Goal: Information Seeking & Learning: Understand process/instructions

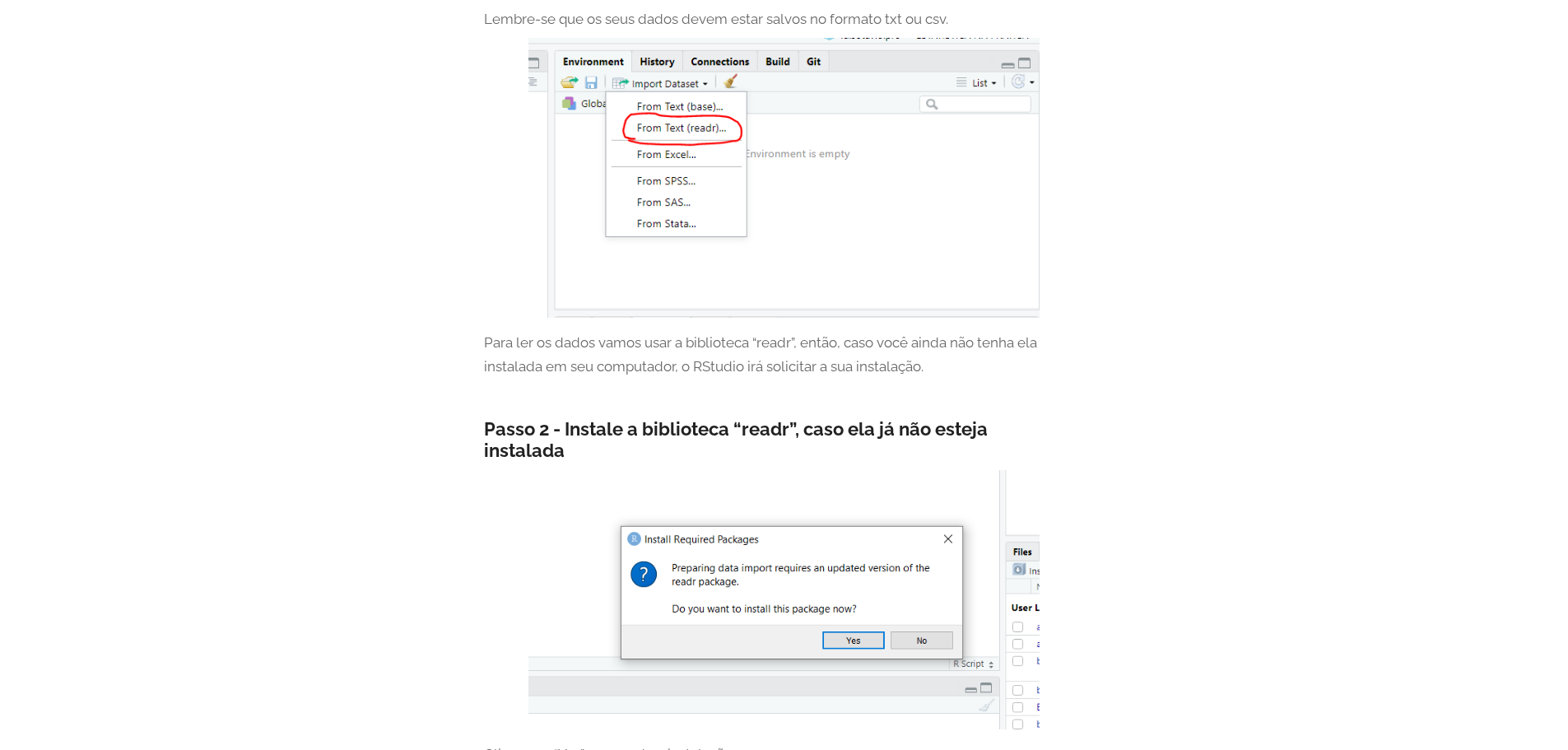
scroll to position [1235, 0]
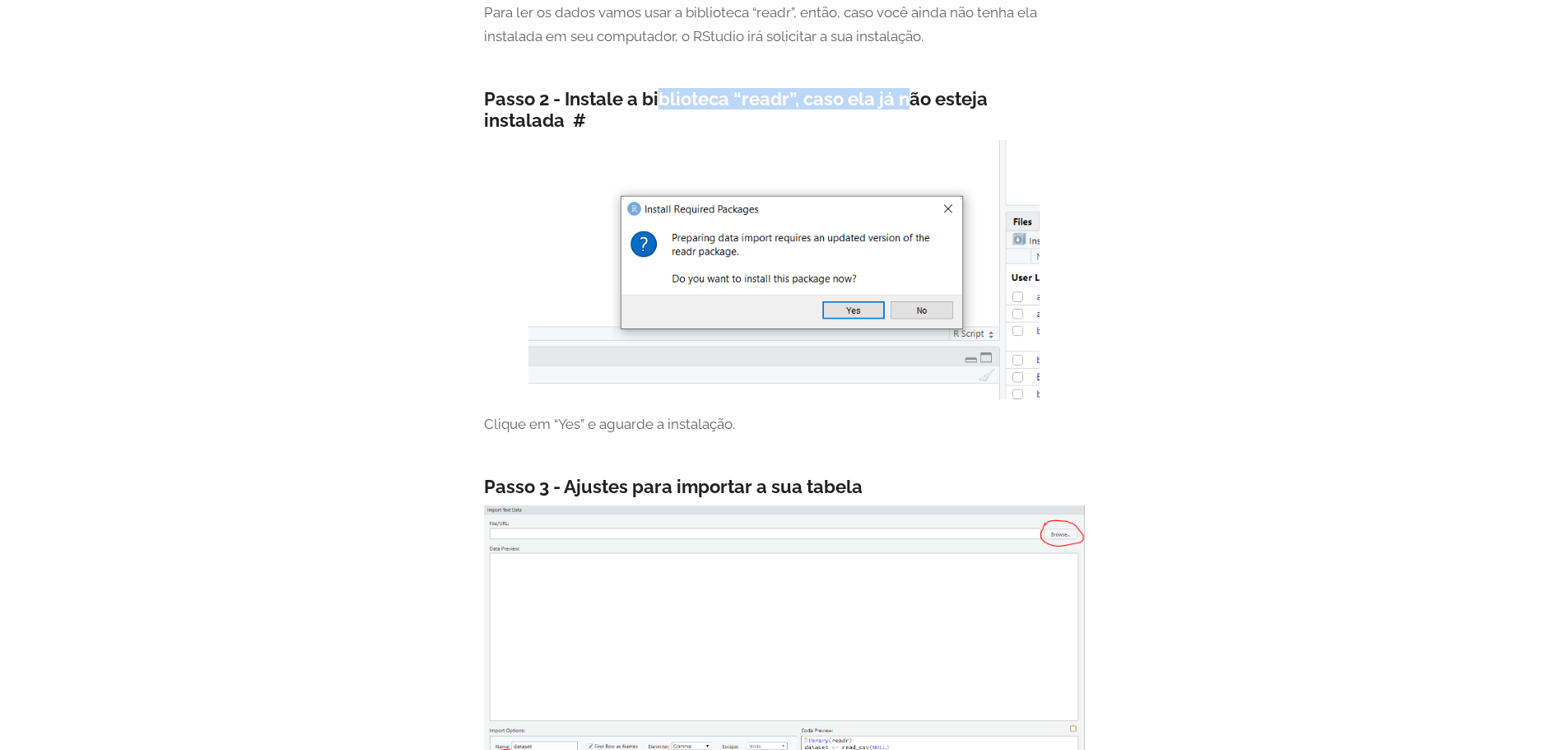
drag, startPoint x: 657, startPoint y: 94, endPoint x: 934, endPoint y: 94, distance: 276.6
click at [919, 94] on h4 "Passo 2 - Instale a biblioteca “readr”, caso ela já não esteja instalada" at bounding box center [784, 110] width 601 height 44
click at [934, 94] on h4 "Passo 2 - Instale a biblioteca “readr”, caso ela já não esteja instalada" at bounding box center [784, 110] width 601 height 44
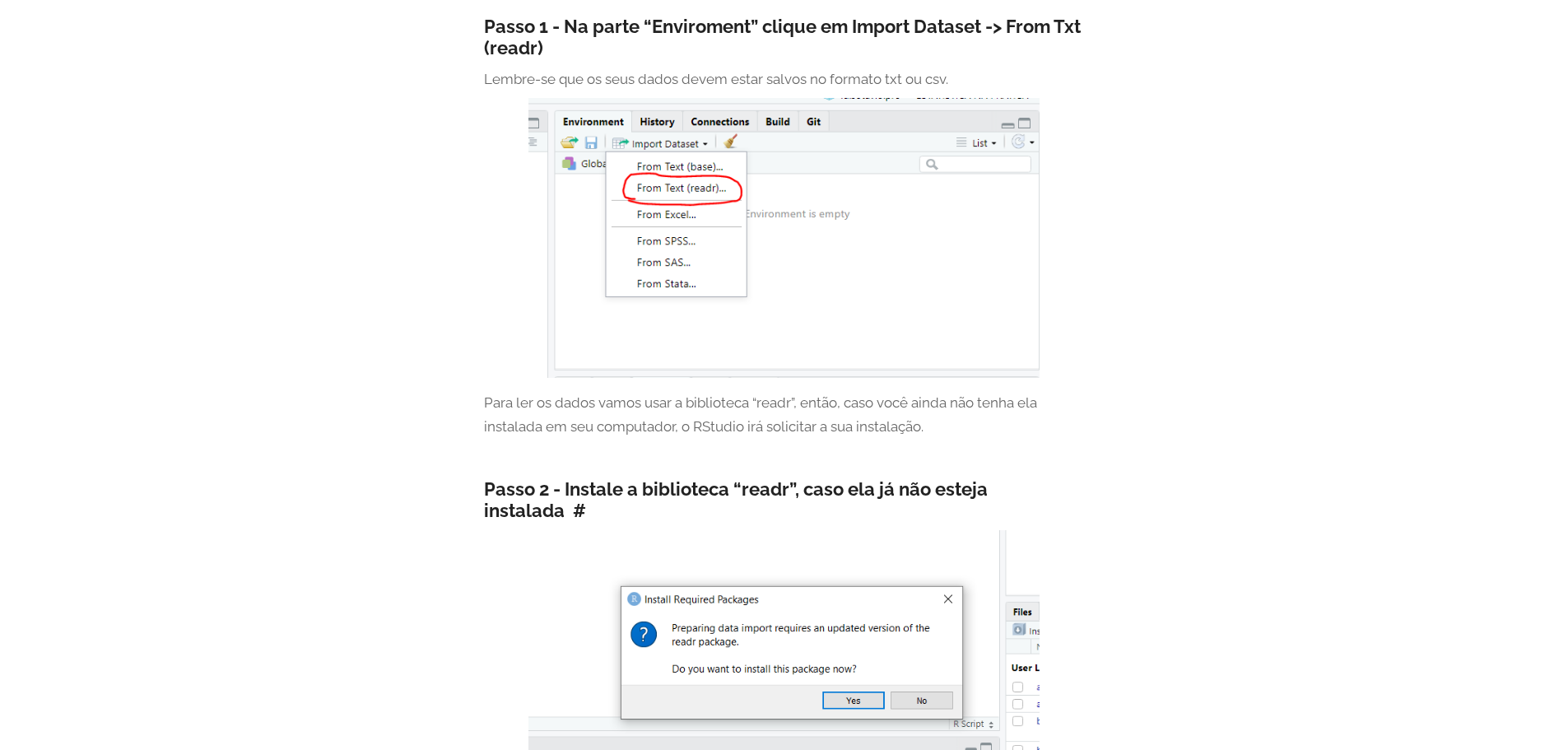
scroll to position [823, 0]
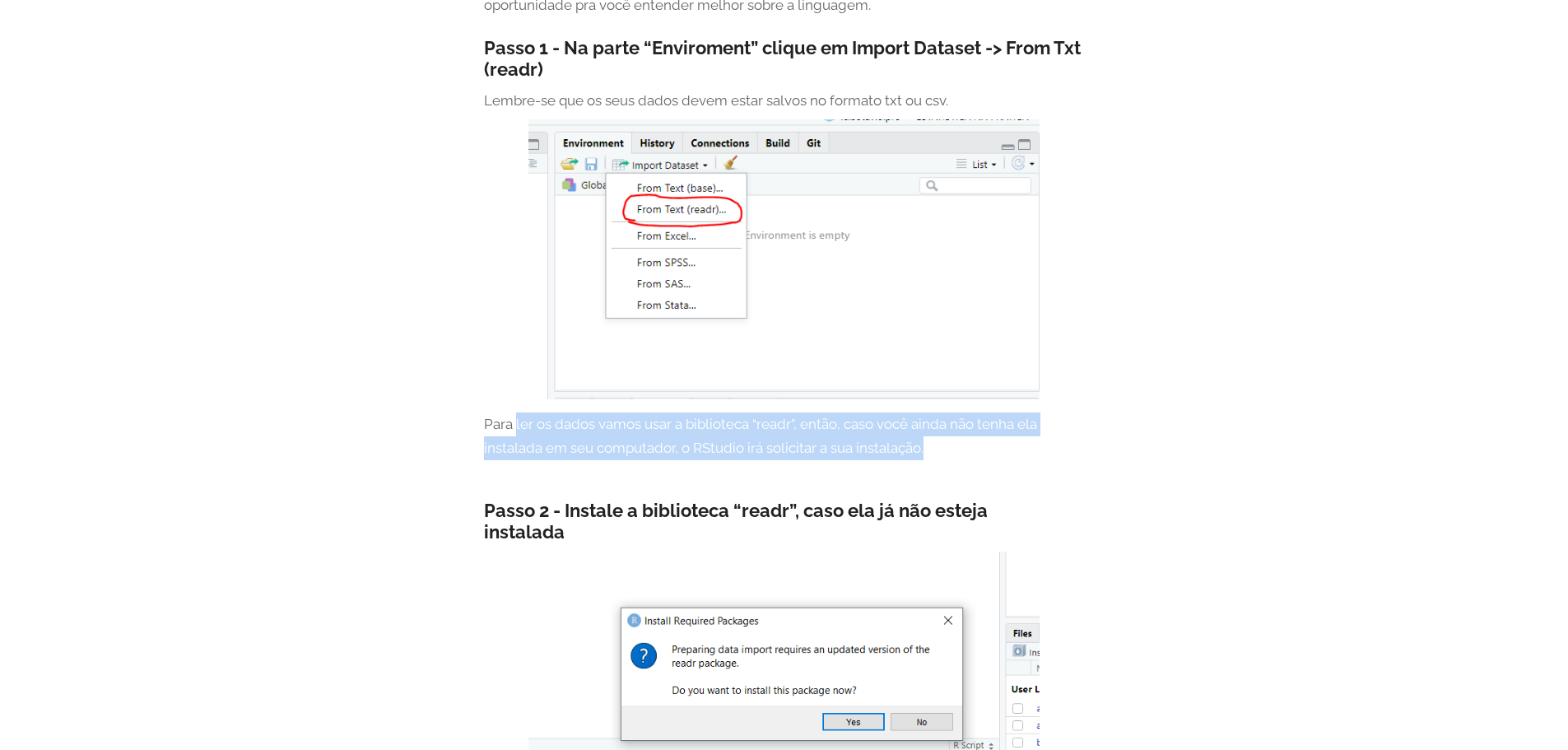
drag, startPoint x: 516, startPoint y: 424, endPoint x: 944, endPoint y: 440, distance: 428.4
click at [944, 440] on p "Para ler os dados vamos usar a biblioteca “readr”, então, caso você ainda não t…" at bounding box center [784, 436] width 601 height 48
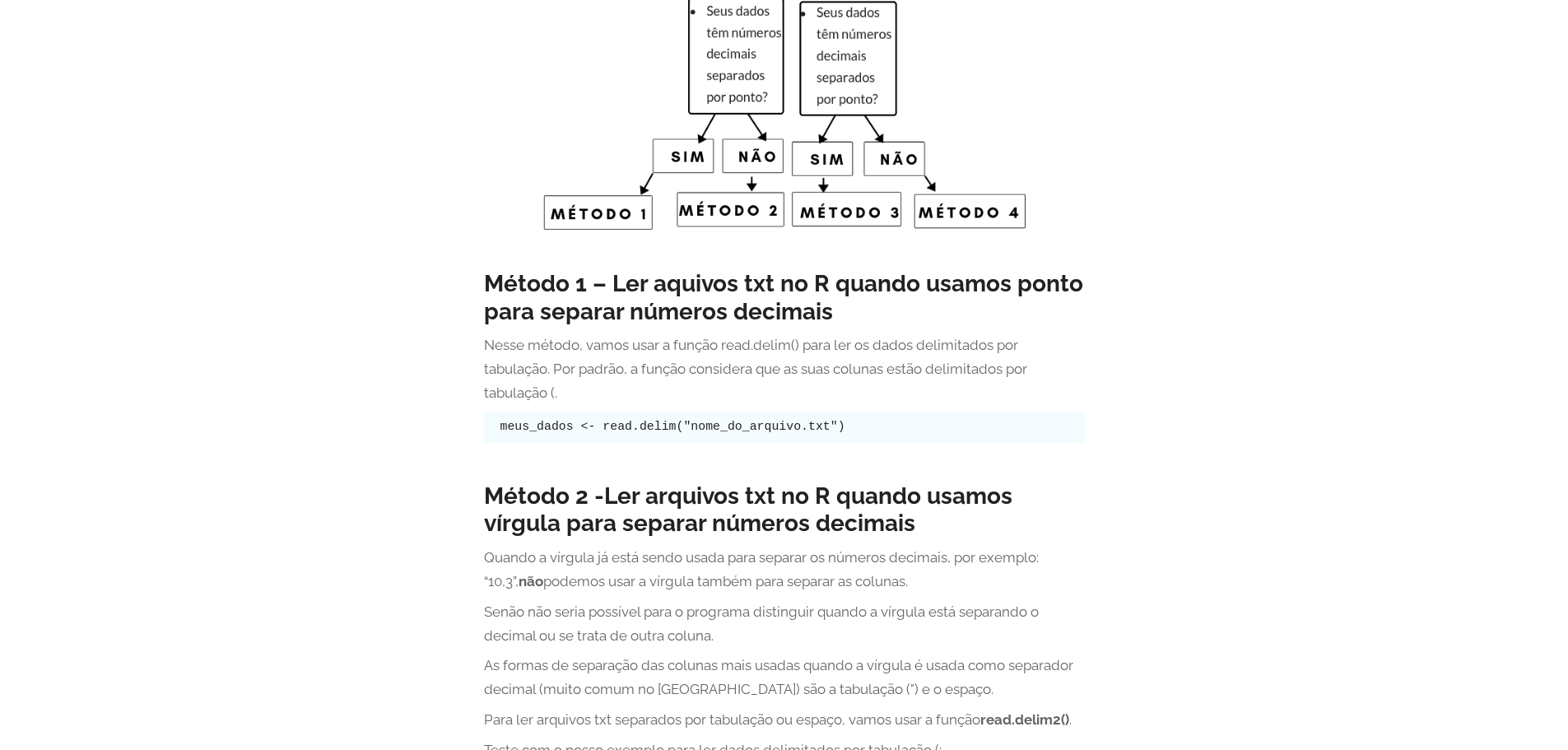
scroll to position [3211, 0]
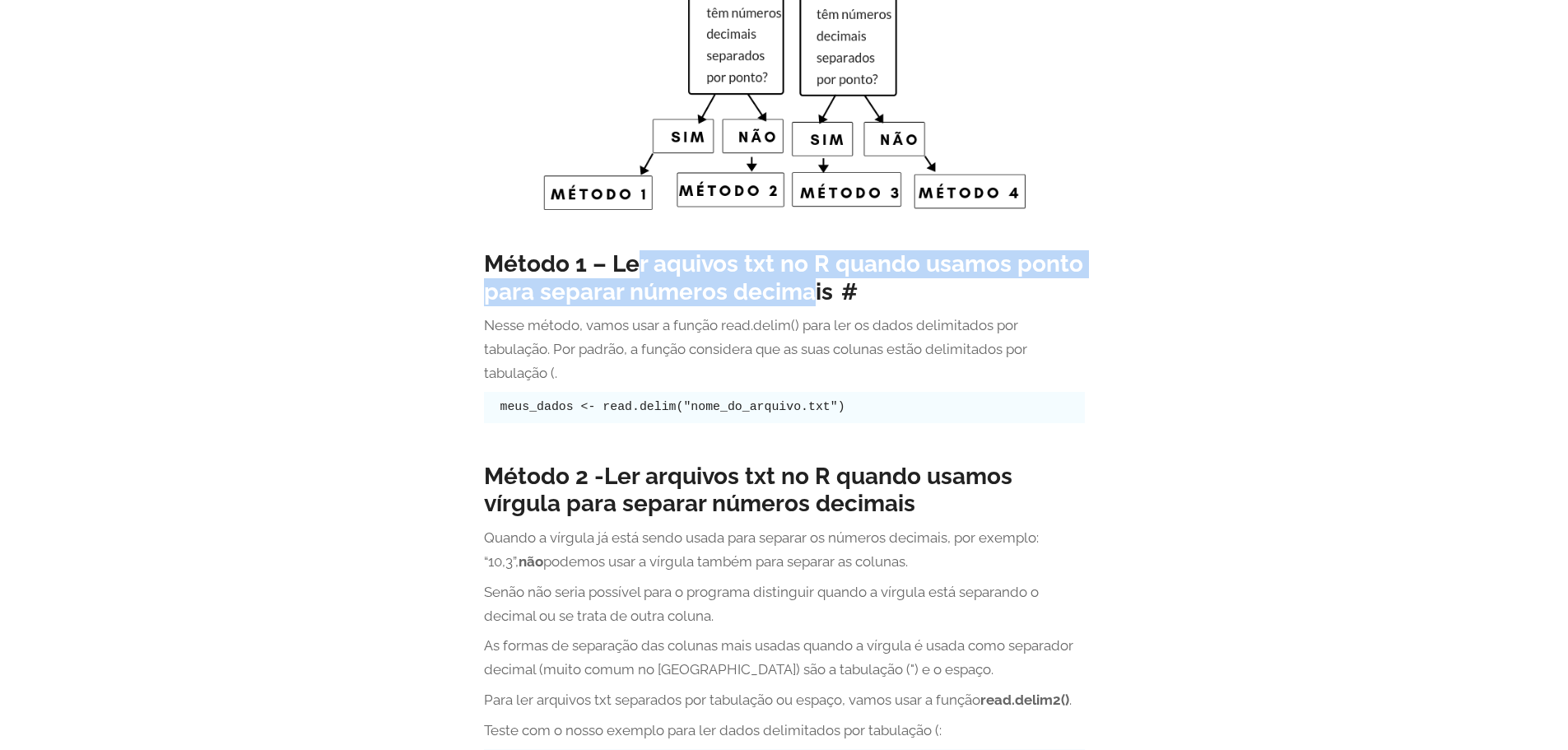
drag, startPoint x: 659, startPoint y: 273, endPoint x: 811, endPoint y: 301, distance: 154.2
click at [811, 301] on h3 "Método 1 – Ler aquivos txt no R quando usamos ponto para separar números decima…" at bounding box center [784, 277] width 601 height 55
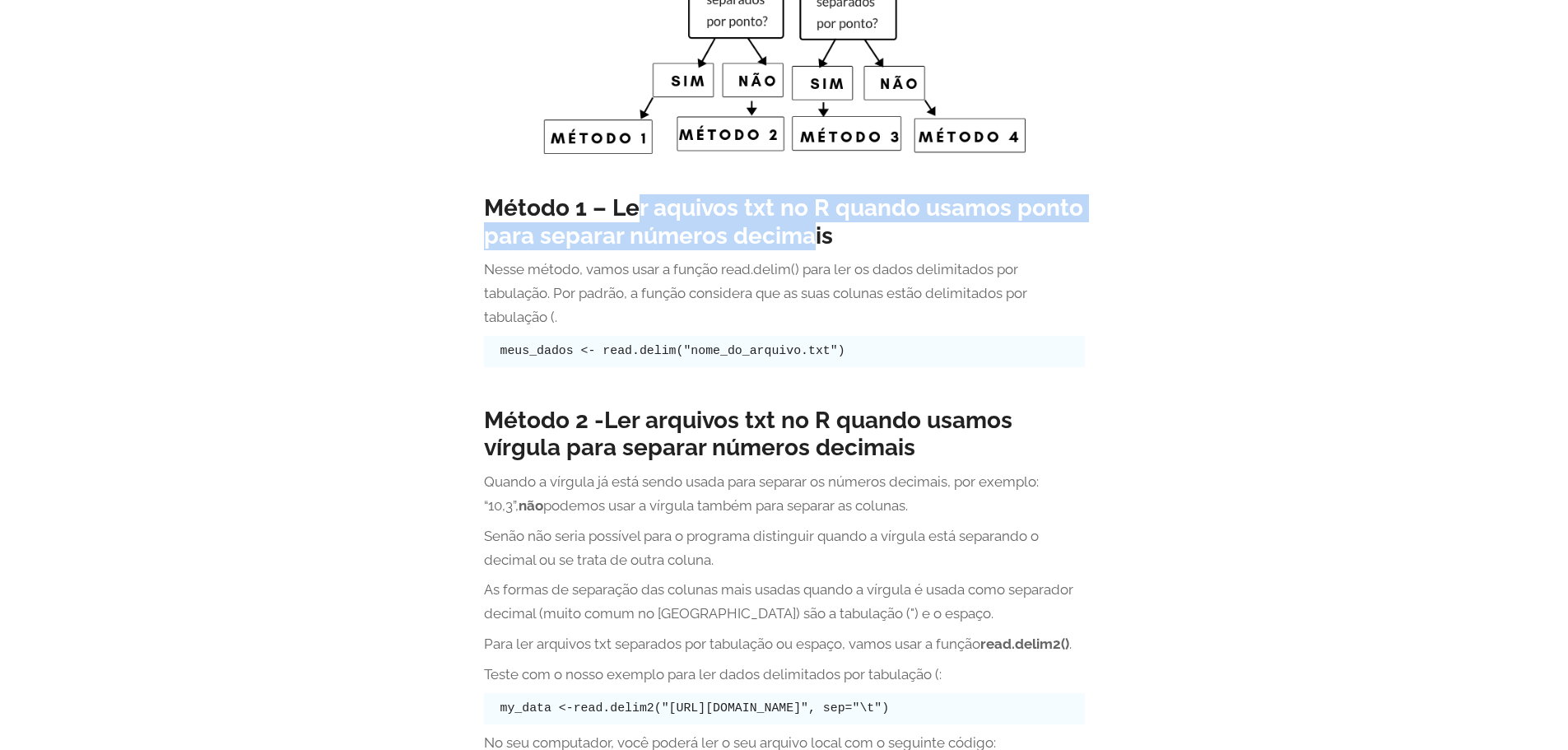
scroll to position [3293, 0]
